Goal: Task Accomplishment & Management: Manage account settings

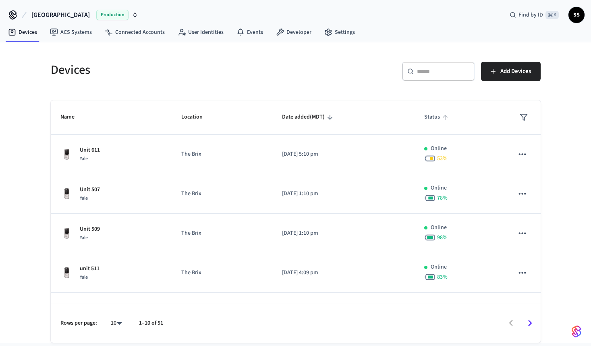
click at [433, 118] on span "Status" at bounding box center [437, 117] width 26 height 12
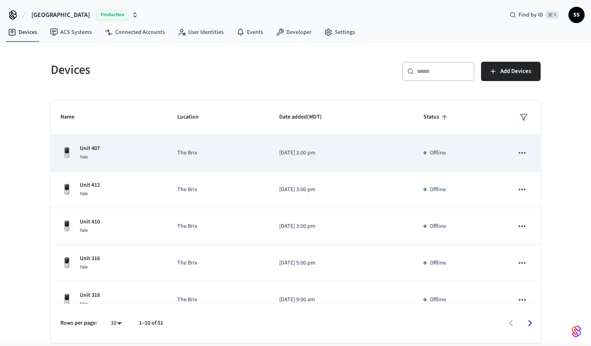
click at [522, 152] on icon "sticky table" at bounding box center [522, 153] width 7 height 2
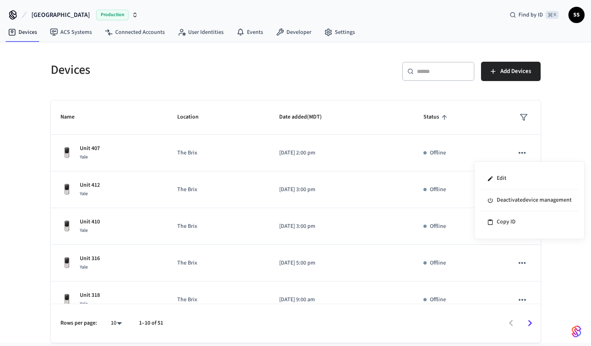
click at [544, 152] on div at bounding box center [295, 173] width 591 height 346
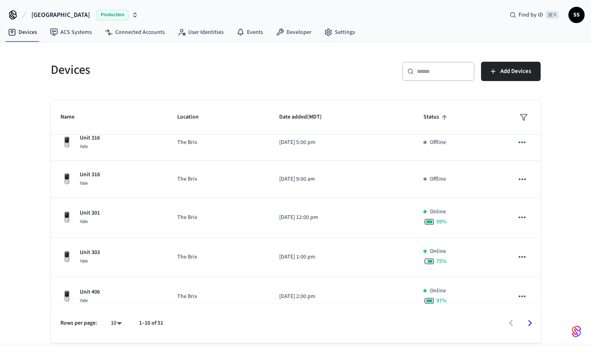
scroll to position [144, 0]
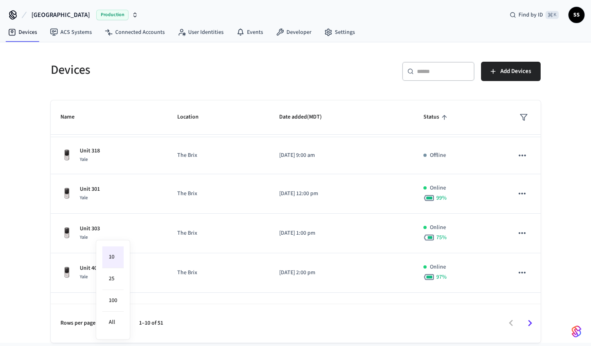
click at [121, 325] on body "Salt Lake City Production Find by ID ⌘ K SS Devices ACS Systems Connected Accou…" at bounding box center [295, 171] width 591 height 342
click at [117, 322] on li "All" at bounding box center [112, 321] width 21 height 21
type input "**"
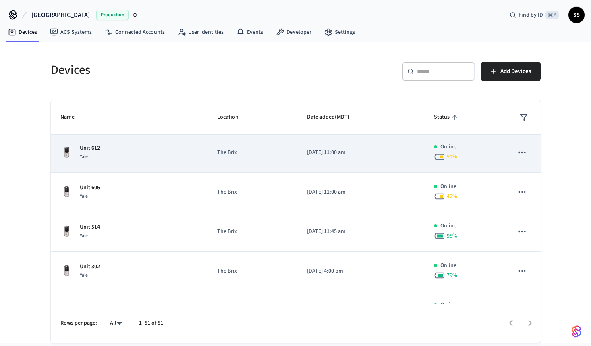
scroll to position [1609, 0]
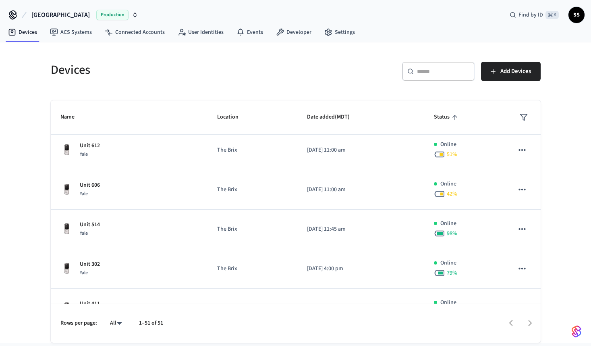
click at [451, 78] on div "​ ​" at bounding box center [438, 71] width 73 height 19
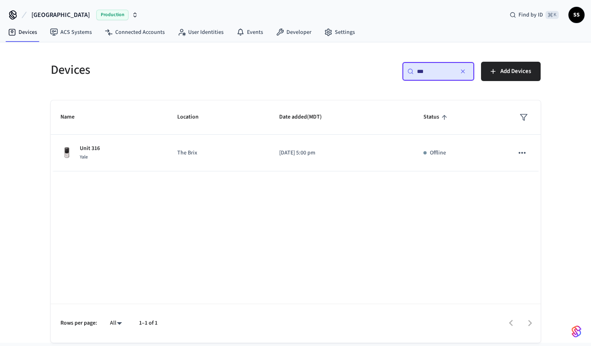
scroll to position [0, 0]
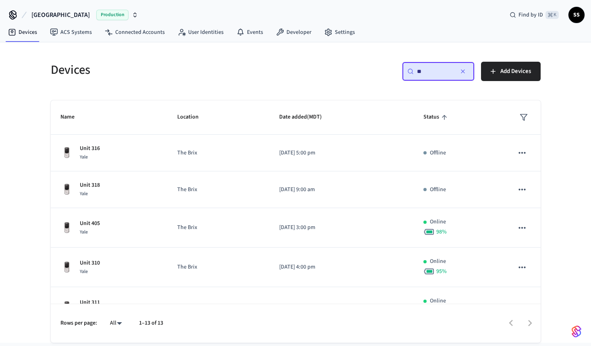
type input "*"
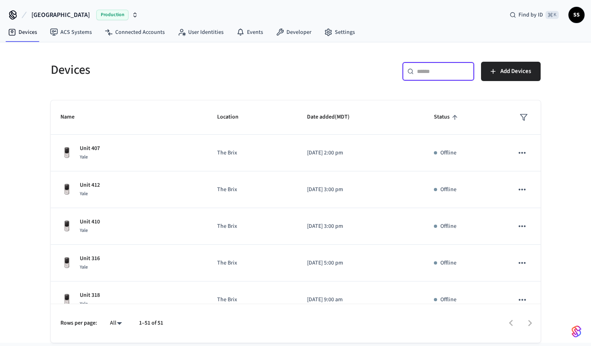
click at [321, 68] on div "​ ​ Add Devices" at bounding box center [421, 75] width 240 height 26
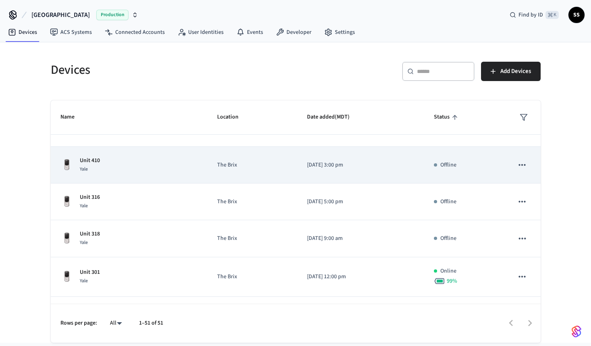
scroll to position [65, 0]
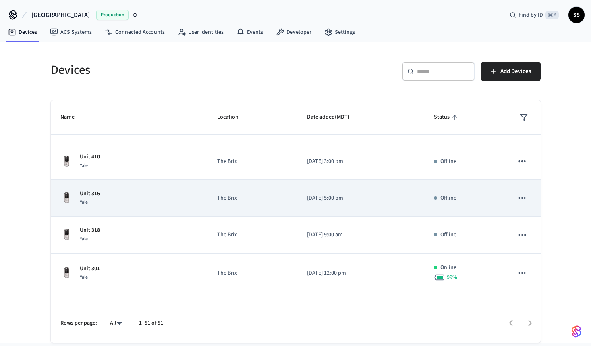
click at [230, 194] on p "The Brix" at bounding box center [252, 198] width 70 height 8
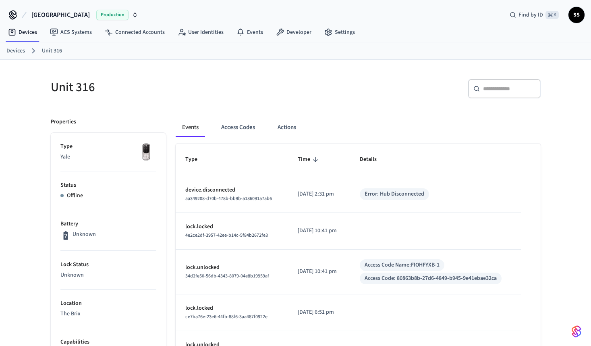
click at [18, 50] on link "Devices" at bounding box center [15, 51] width 19 height 8
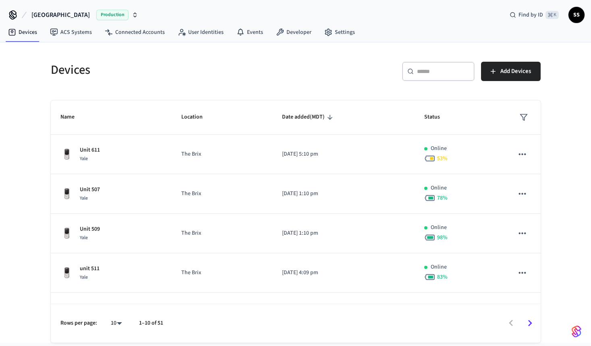
click at [278, 91] on div "Devices ​ ​ Add Devices Name Location Date added (MDT) Status Unit 611 Yale The…" at bounding box center [295, 197] width 503 height 290
click at [431, 76] on div "​ ​" at bounding box center [438, 71] width 73 height 19
type input "*"
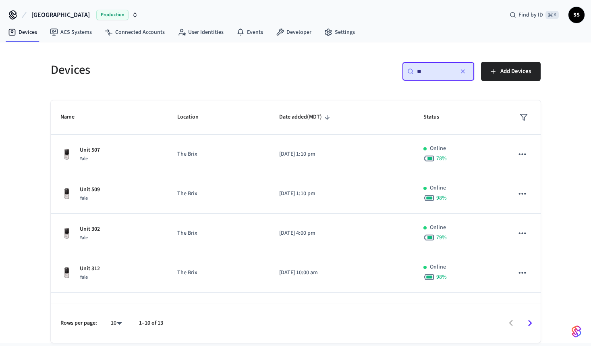
type input "*"
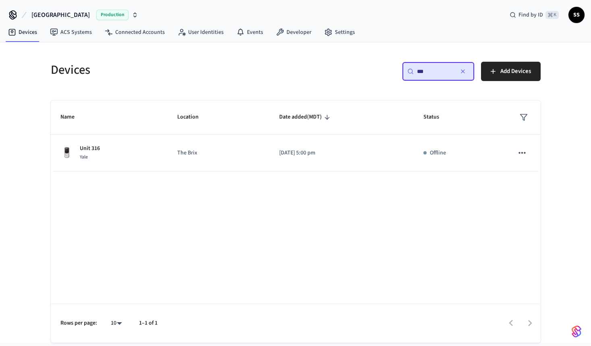
click at [437, 71] on input "***" at bounding box center [435, 71] width 36 height 8
type input "***"
click at [464, 70] on icon "button" at bounding box center [463, 71] width 6 height 6
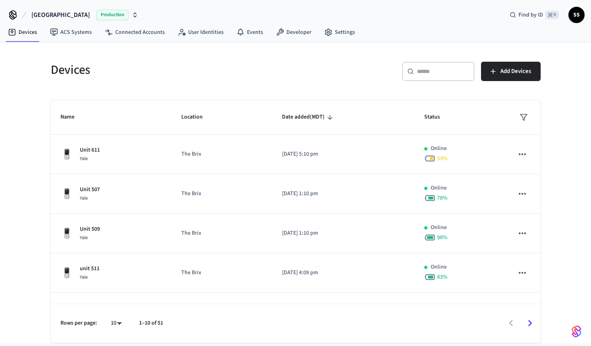
click at [119, 16] on button "Salt Lake City Production" at bounding box center [85, 14] width 112 height 17
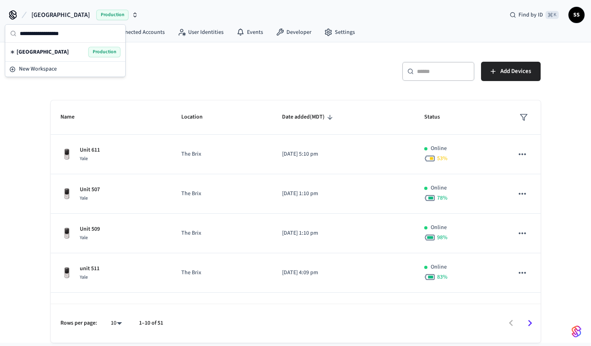
click at [134, 16] on icon "button" at bounding box center [135, 16] width 3 height 1
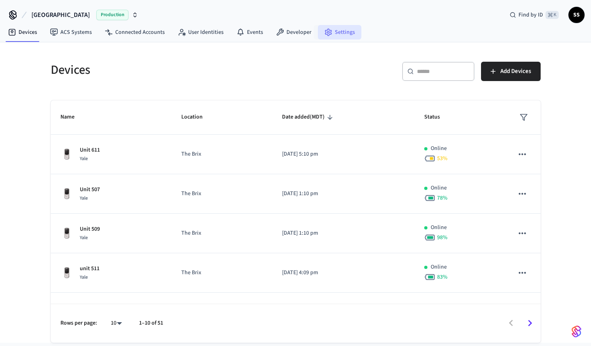
click at [351, 31] on link "Settings" at bounding box center [340, 32] width 44 height 15
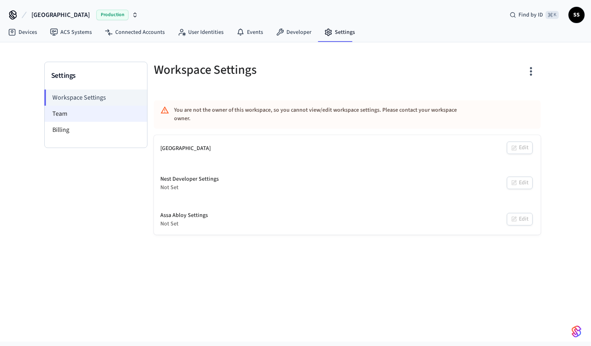
click at [92, 115] on li "Team" at bounding box center [96, 114] width 102 height 16
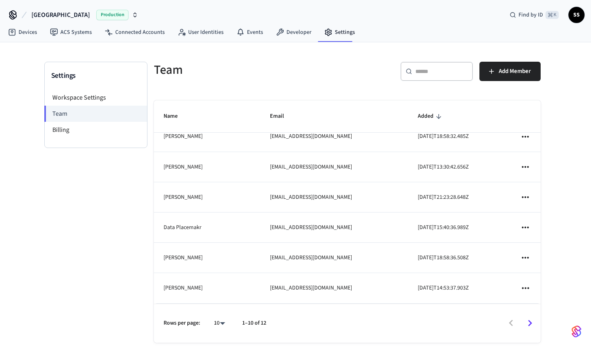
scroll to position [132, 0]
click at [535, 324] on icon "Go to next page" at bounding box center [530, 323] width 12 height 12
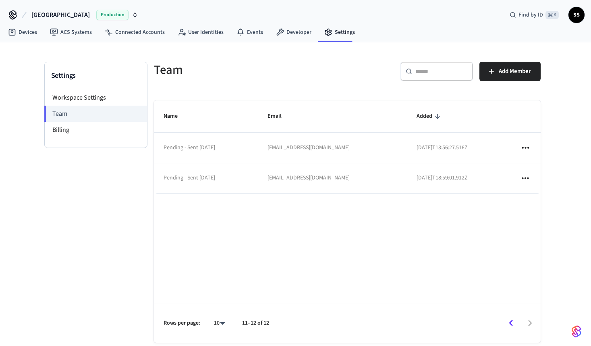
scroll to position [0, 0]
click at [508, 321] on icon "Go to previous page" at bounding box center [511, 323] width 12 height 12
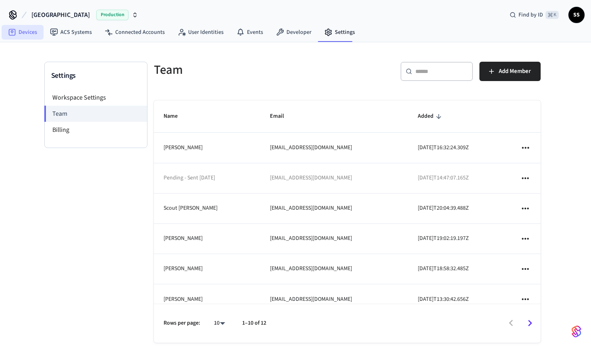
click at [23, 32] on link "Devices" at bounding box center [23, 32] width 42 height 15
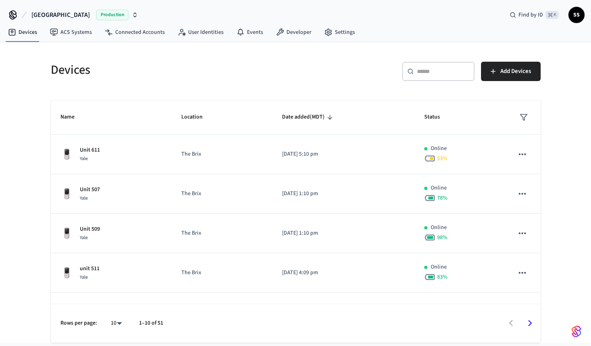
click at [441, 66] on div "​ ​" at bounding box center [438, 71] width 73 height 19
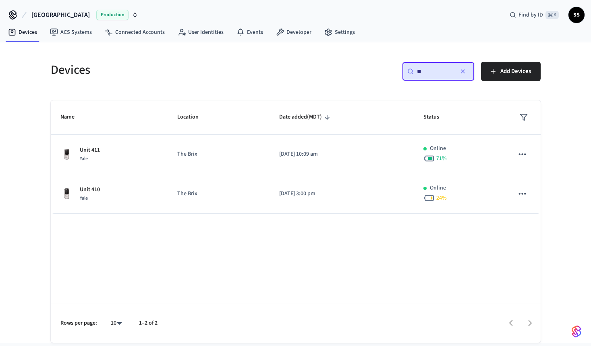
type input "*"
type input "***"
click at [441, 66] on div "​ *** ​" at bounding box center [438, 71] width 73 height 19
click at [463, 67] on button "button" at bounding box center [462, 71] width 13 height 13
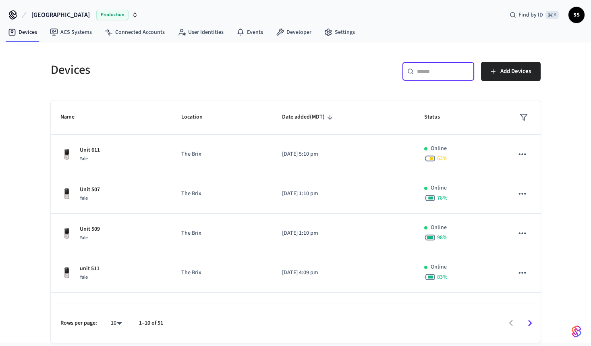
click at [432, 73] on input "text" at bounding box center [443, 71] width 52 height 8
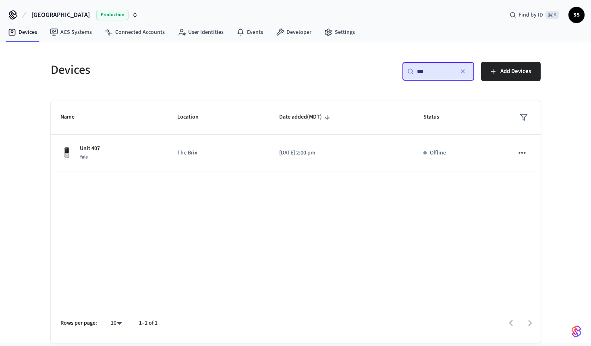
type input "***"
click at [464, 72] on icon "button" at bounding box center [463, 71] width 6 height 6
